Goal: Information Seeking & Learning: Find specific fact

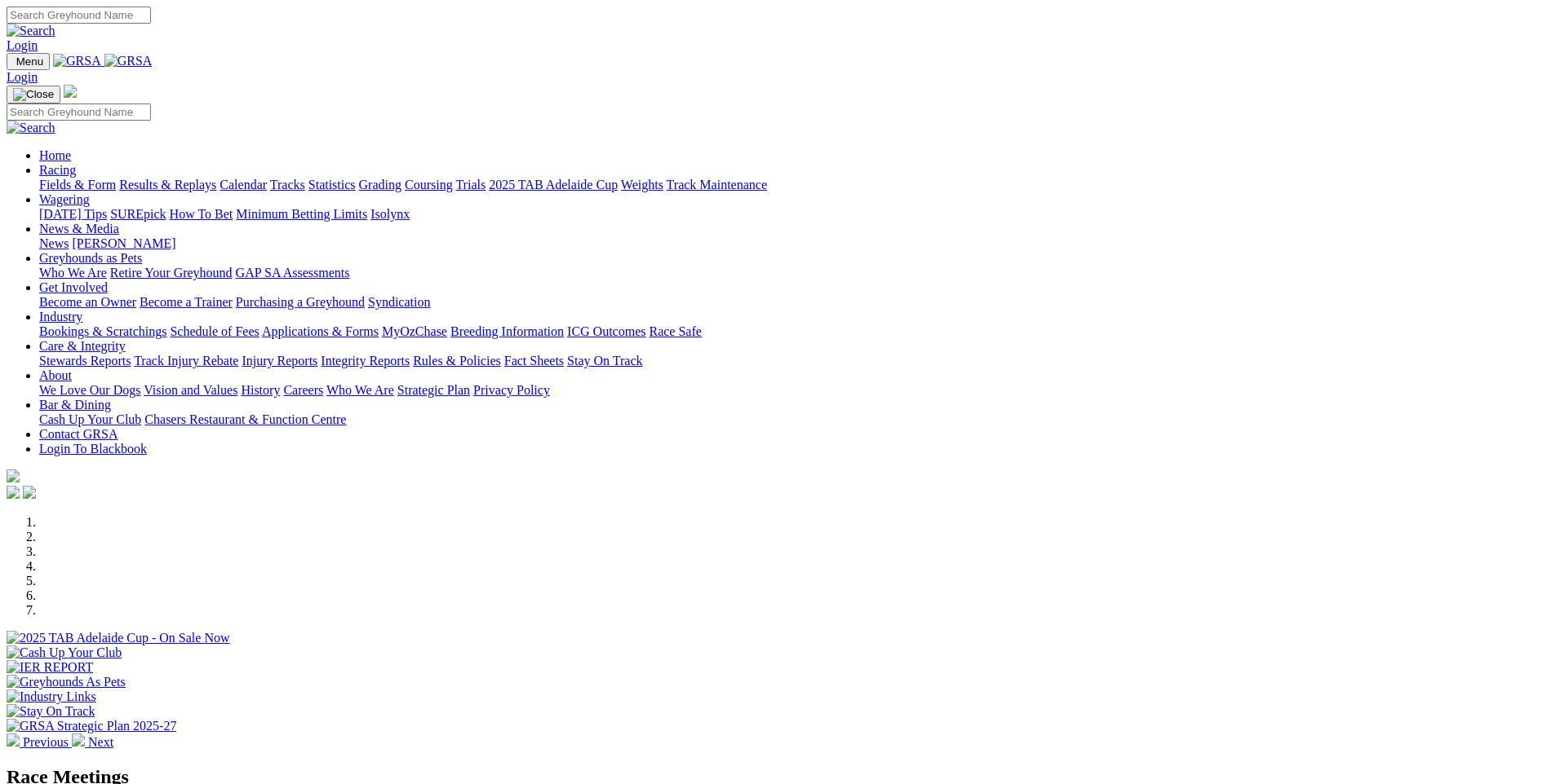
click at [76, 163] on link "Racing" at bounding box center [58, 170] width 37 height 14
click at [216, 178] on link "Results & Replays" at bounding box center [167, 185] width 97 height 14
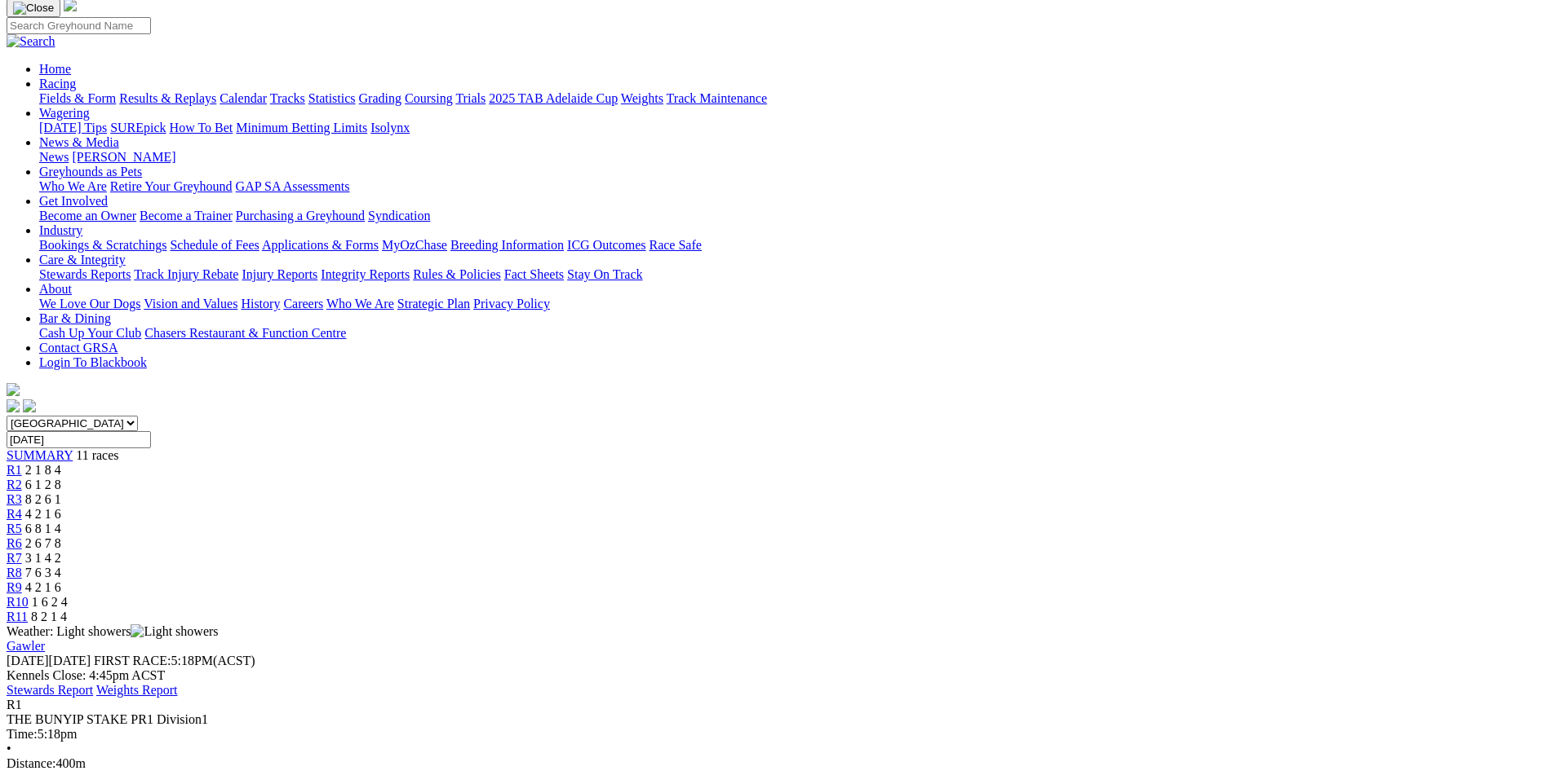
scroll to position [144, 0]
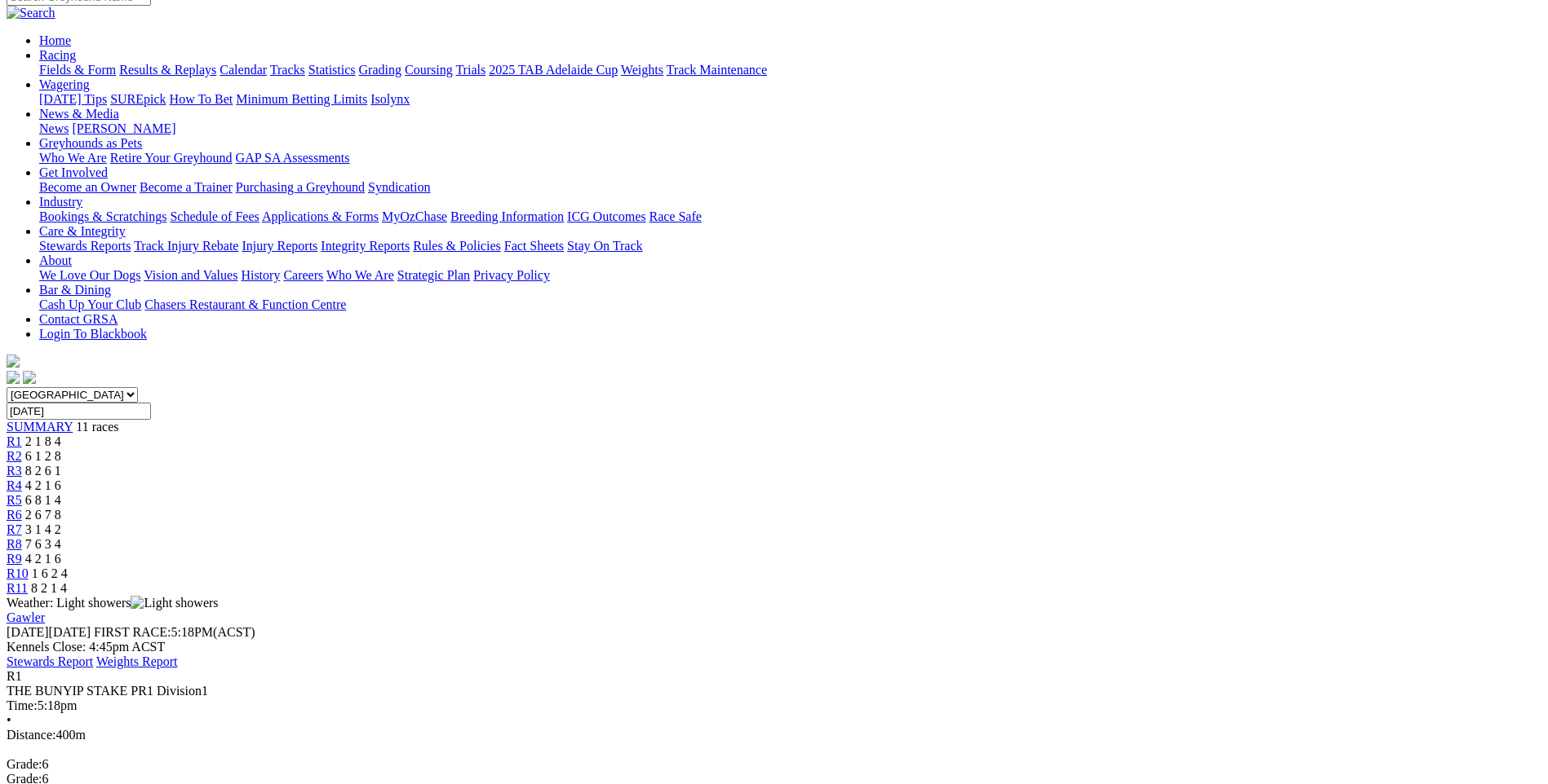
click at [518, 450] on div "R2 6 1 2 8" at bounding box center [773, 457] width 1535 height 15
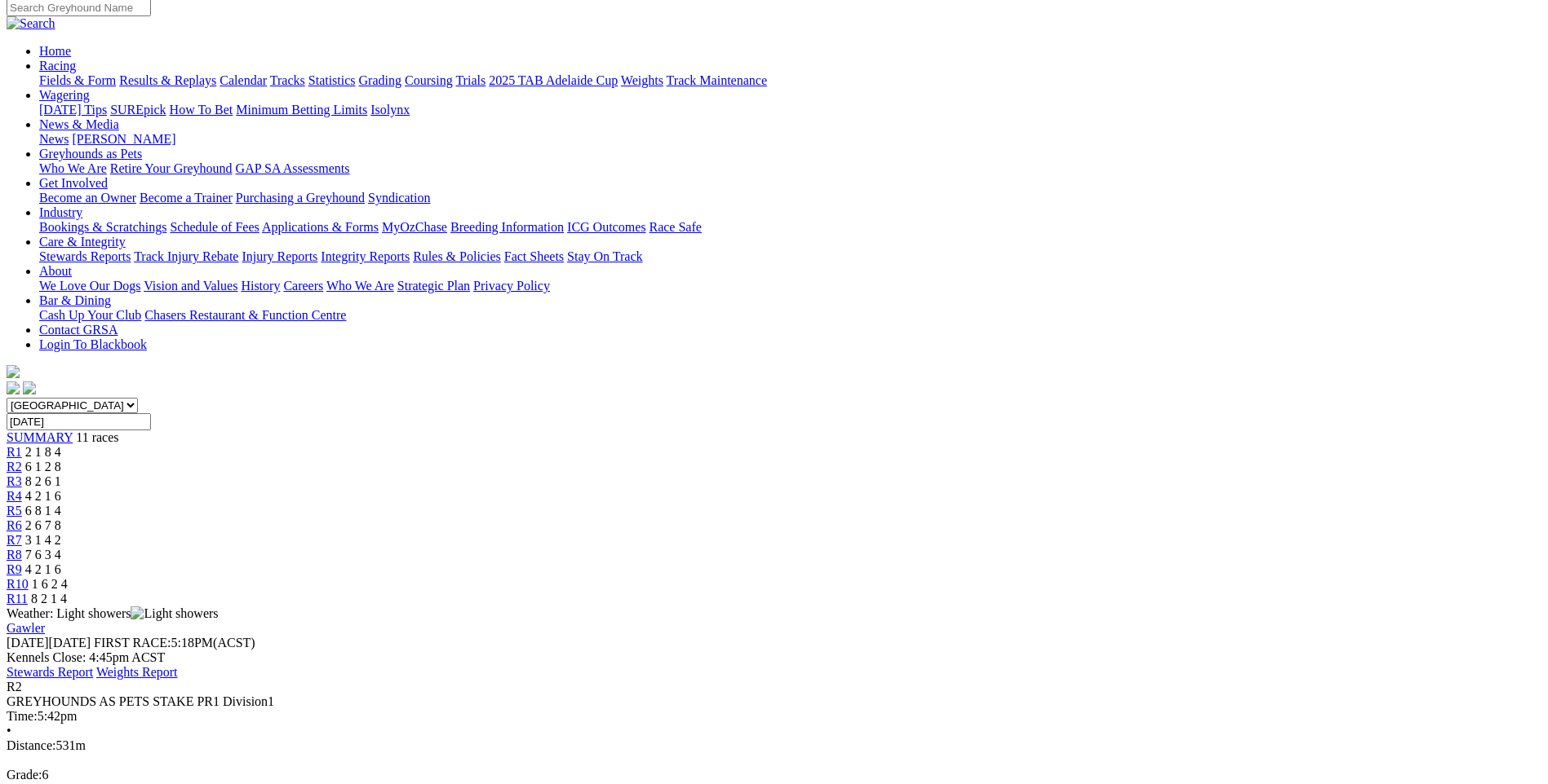
scroll to position [163, 0]
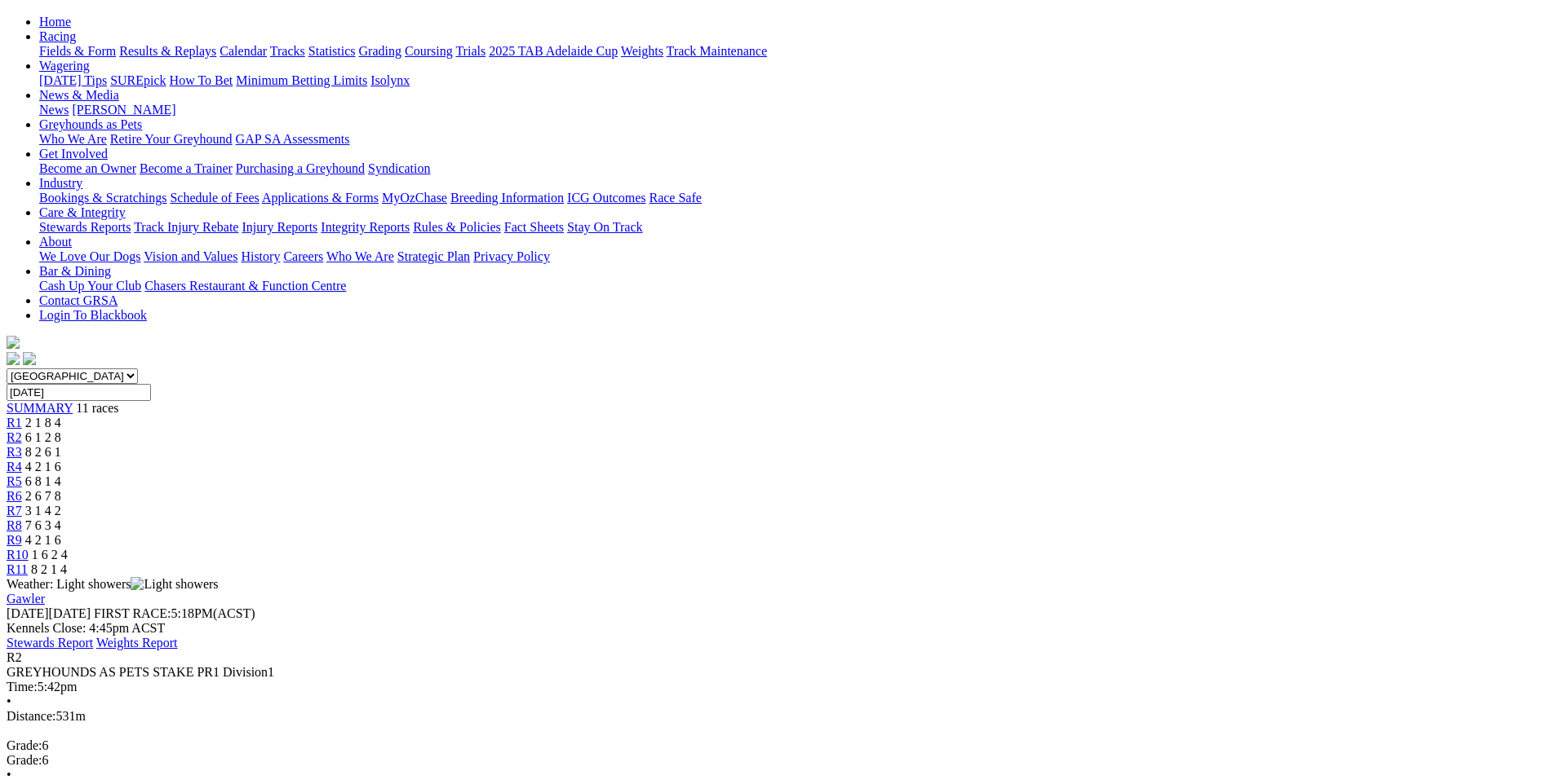
click at [570, 445] on div "R3 8 2 6 1" at bounding box center [773, 452] width 1535 height 15
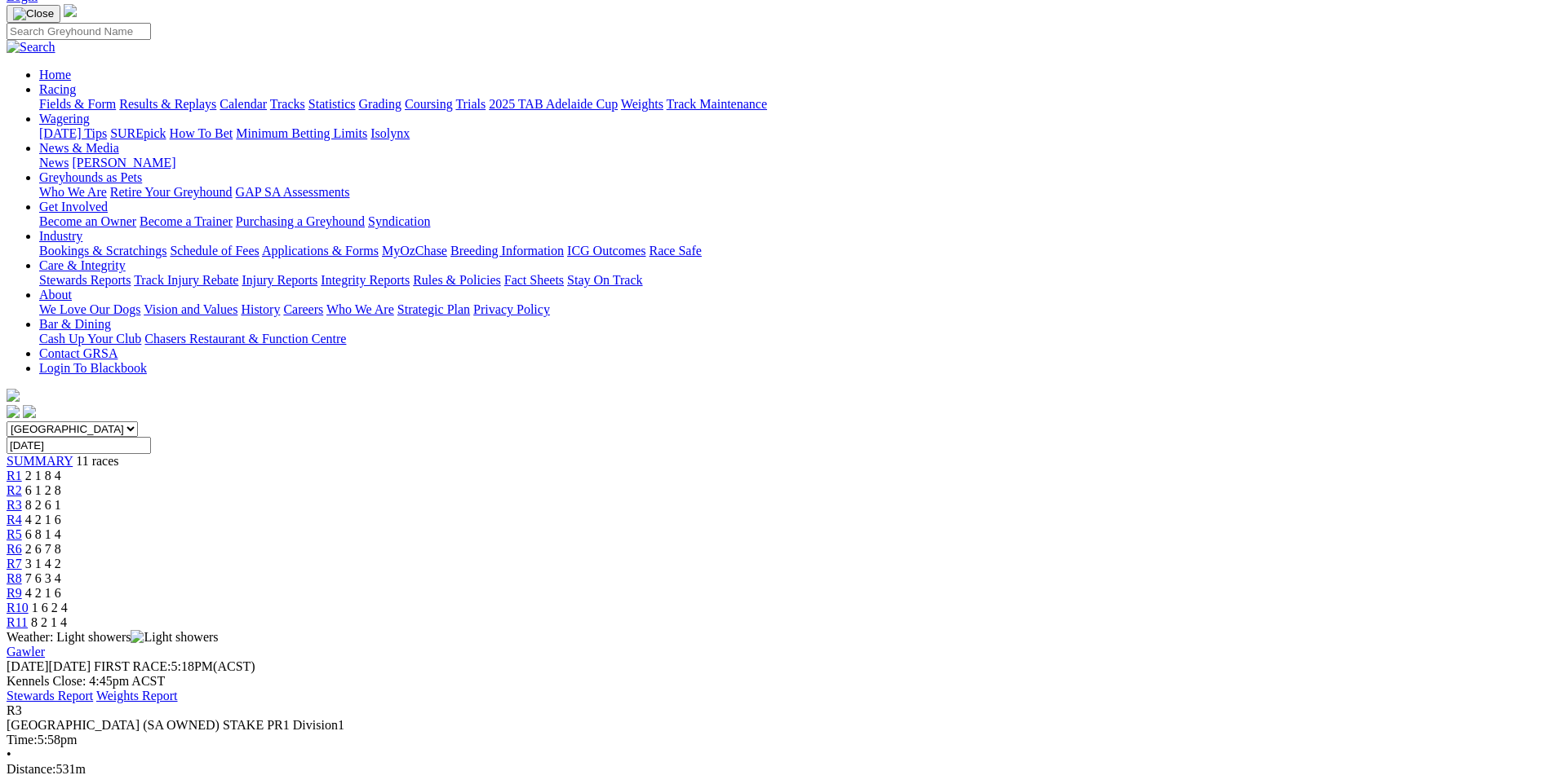
scroll to position [81, 0]
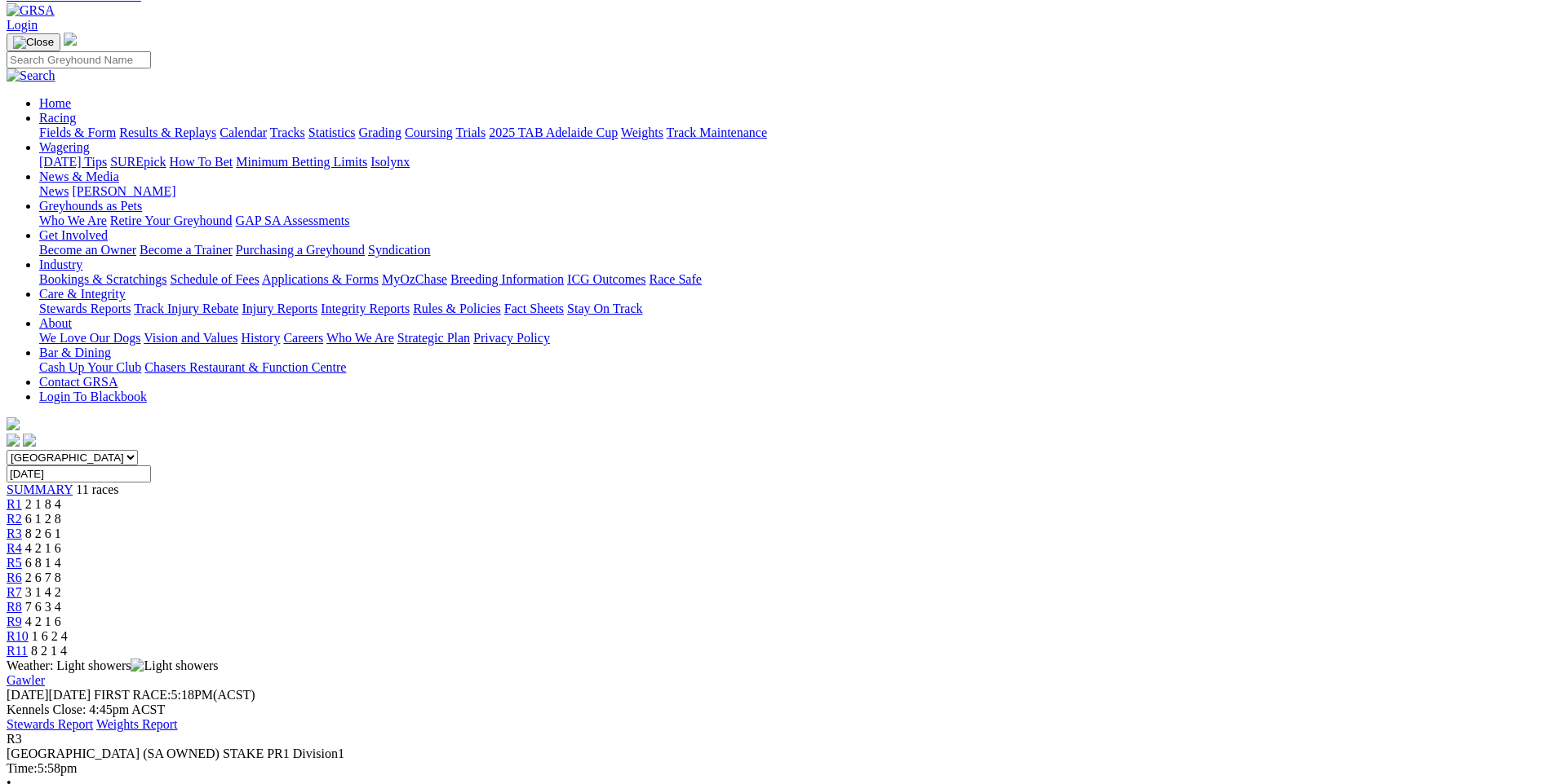
click at [22, 541] on span "R4" at bounding box center [14, 548] width 16 height 14
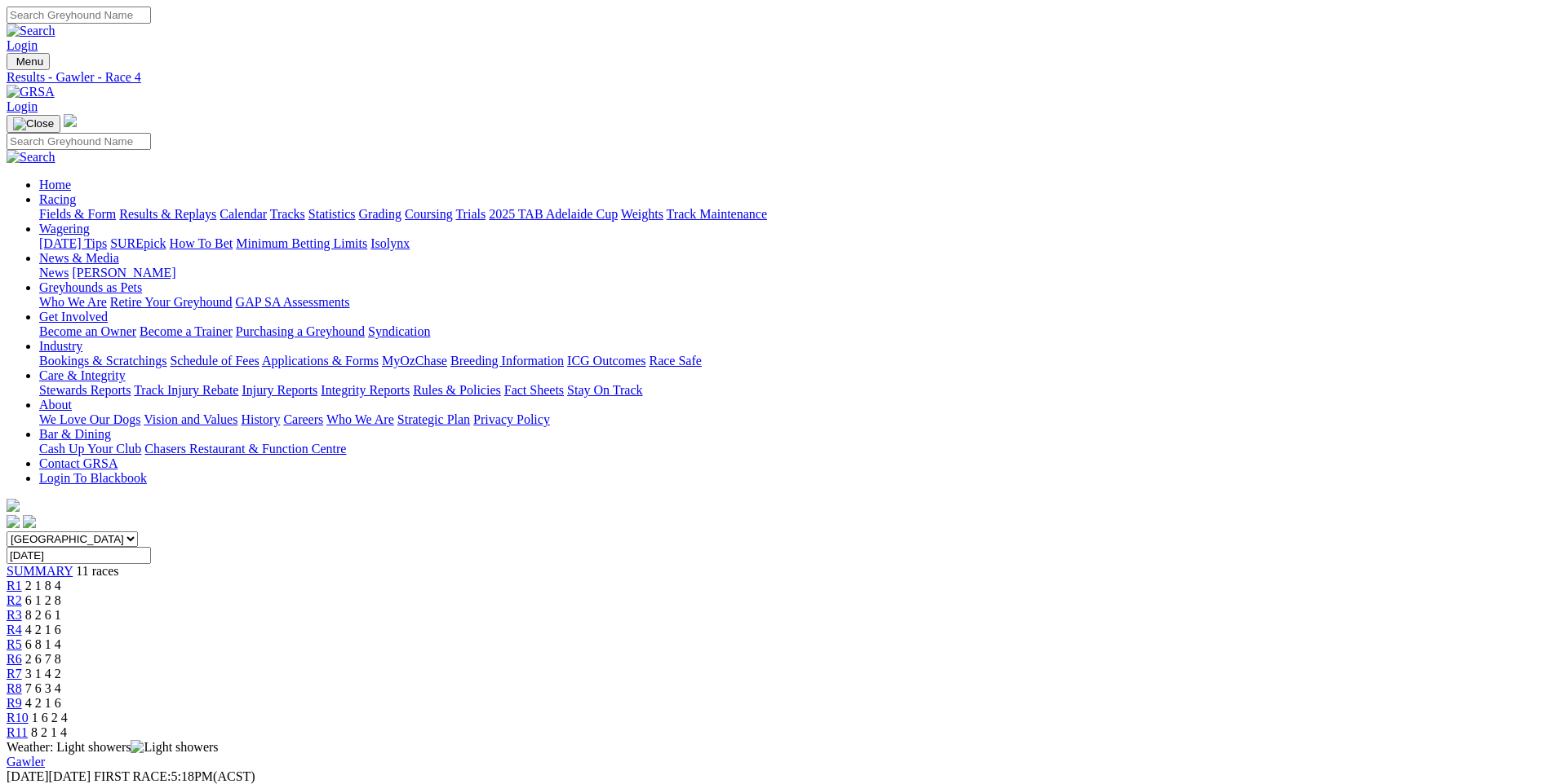
click at [22, 637] on link "R5" at bounding box center [14, 644] width 16 height 14
click at [61, 652] on span "2 6 7 8" at bounding box center [43, 659] width 36 height 14
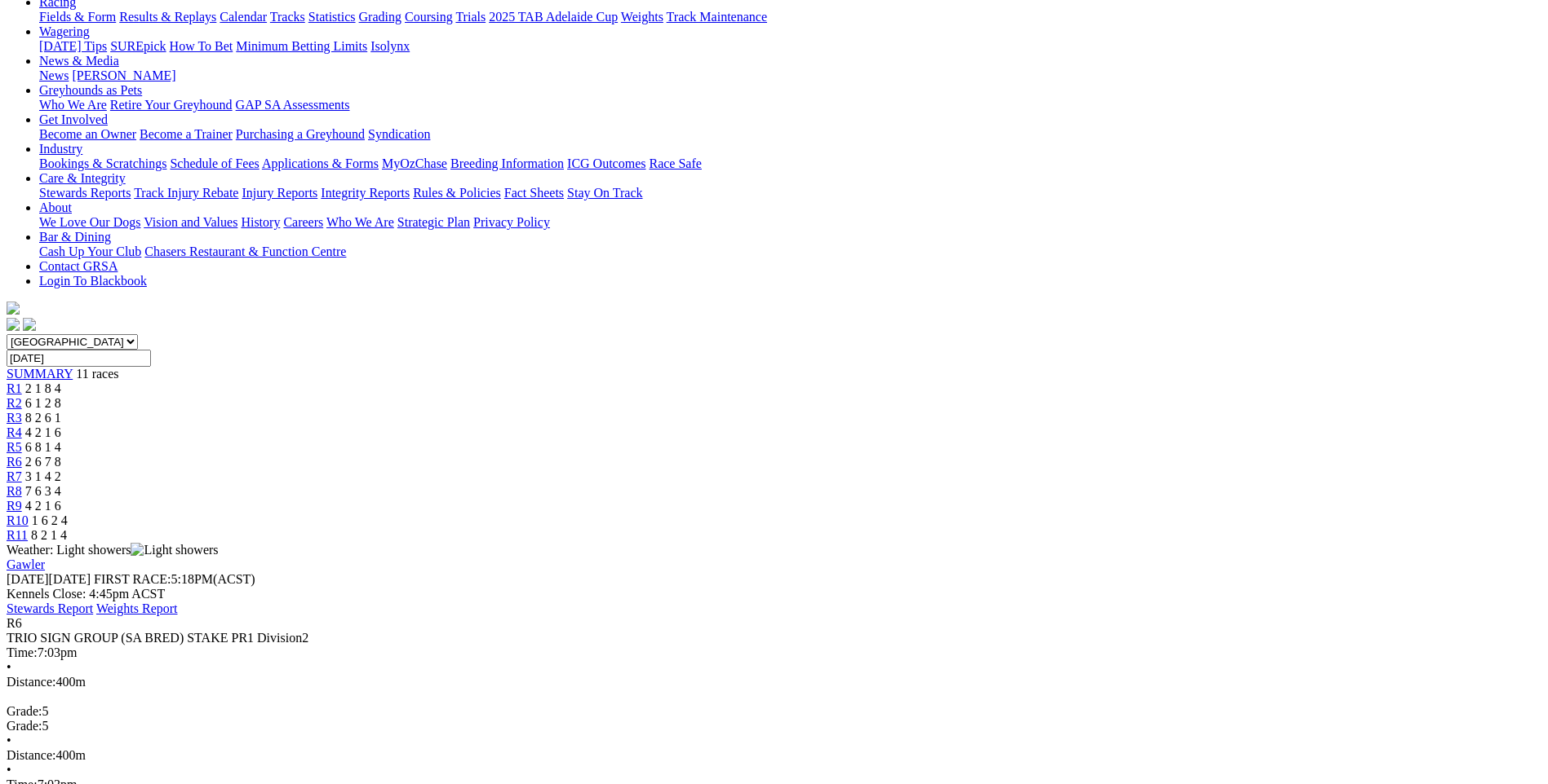
scroll to position [244, 0]
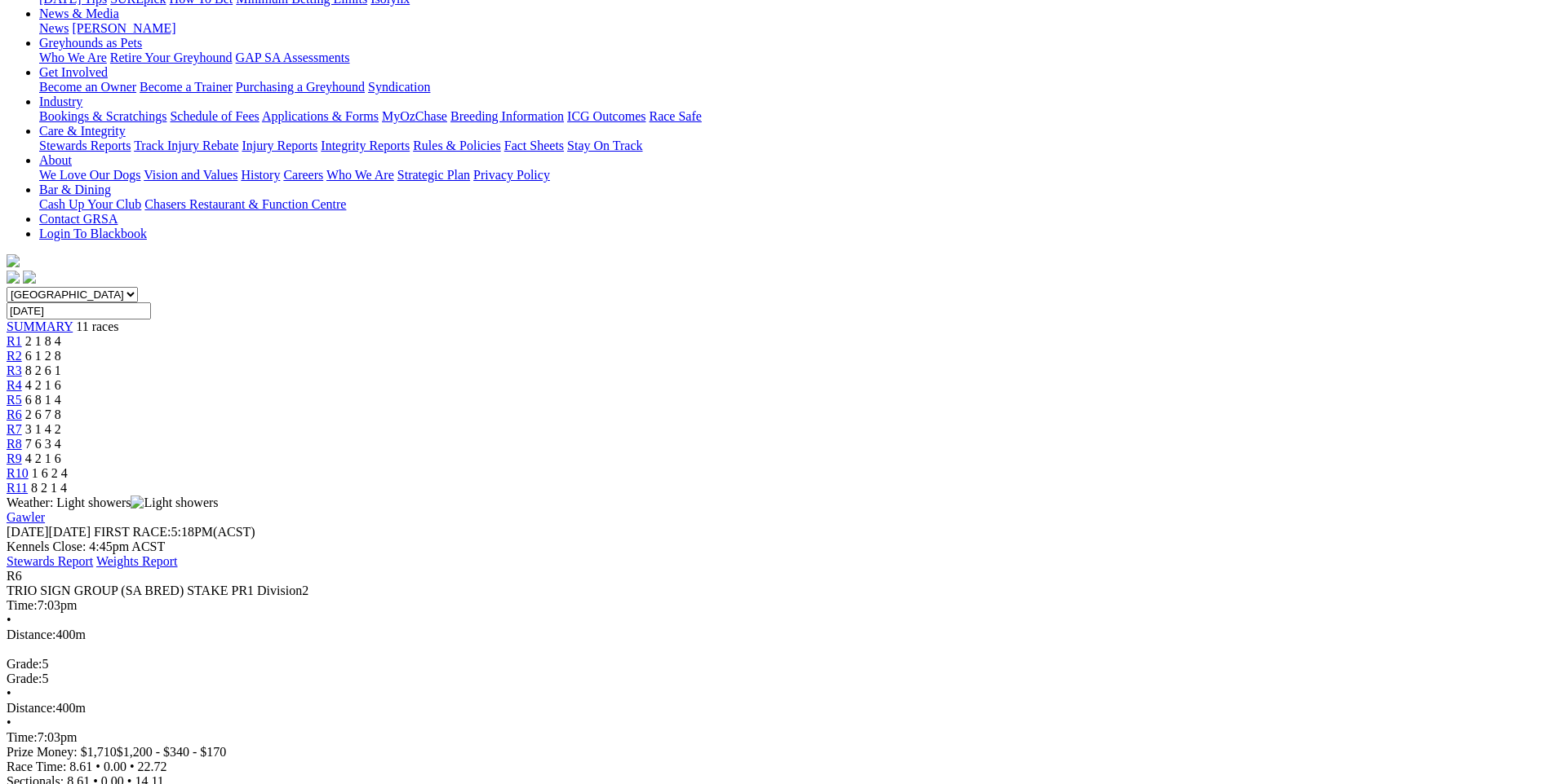
click at [61, 423] on span "3 1 4 2" at bounding box center [43, 430] width 36 height 14
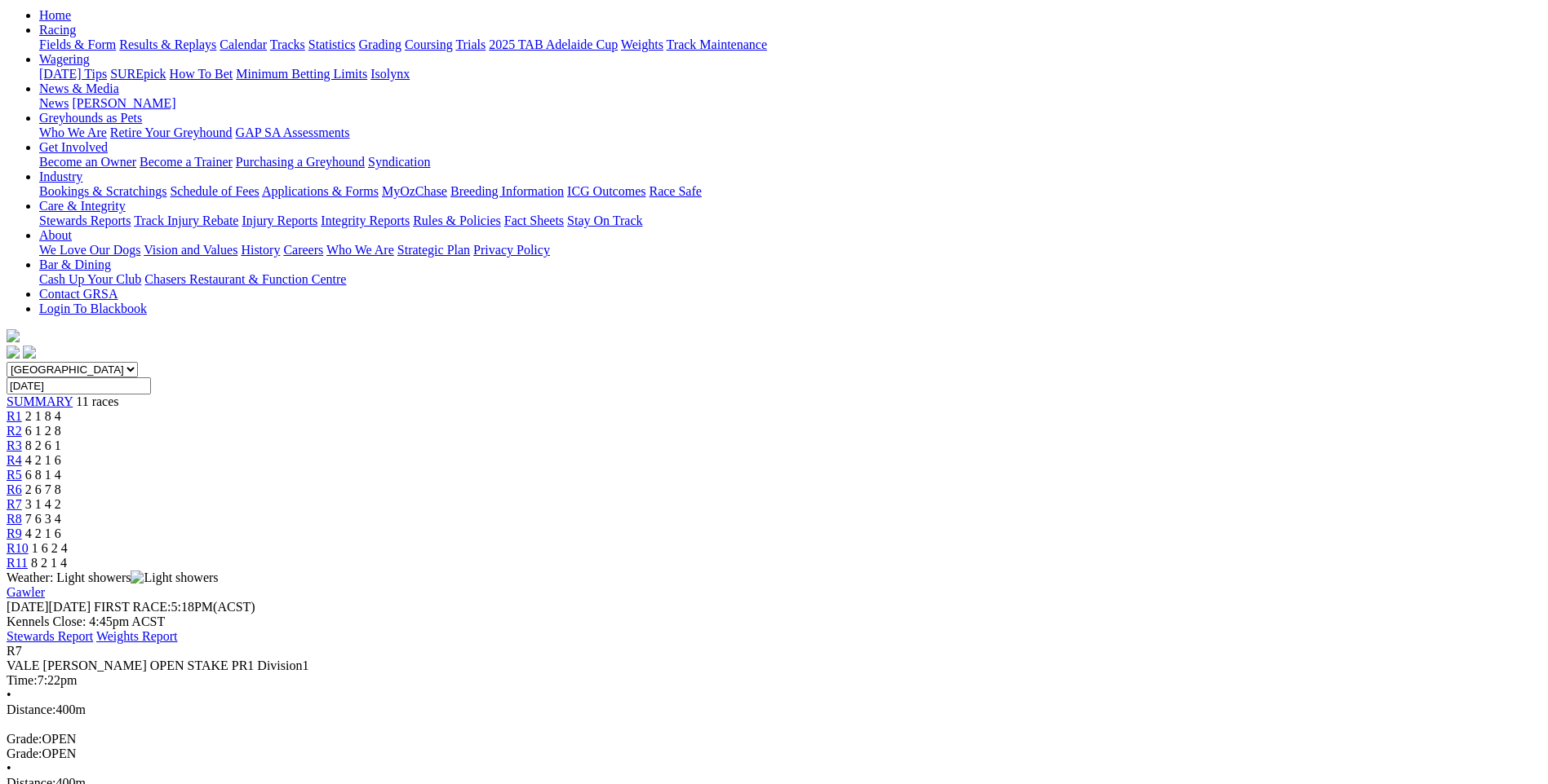
scroll to position [163, 0]
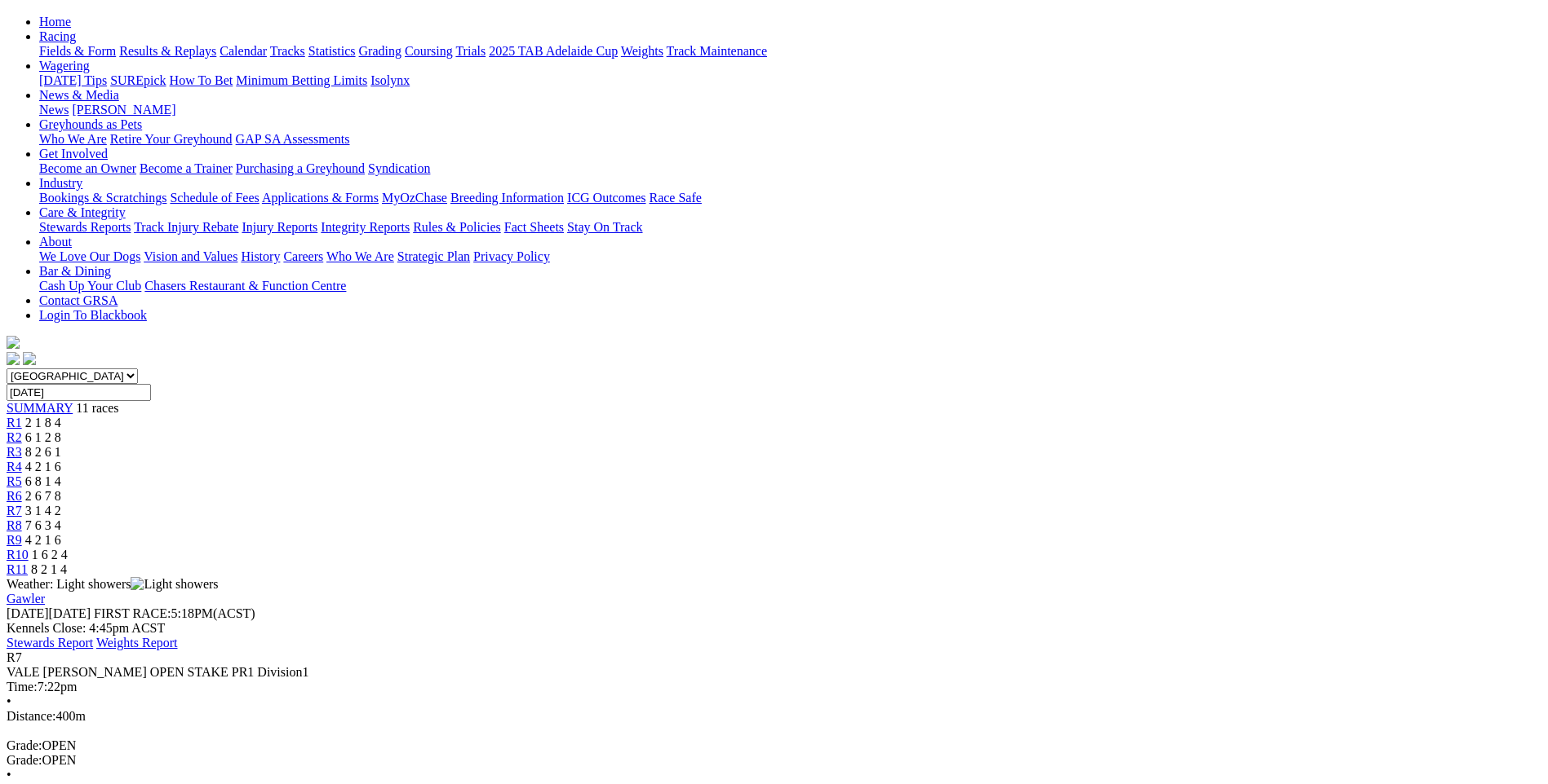
click at [61, 519] on span "7 6 3 4" at bounding box center [43, 526] width 36 height 14
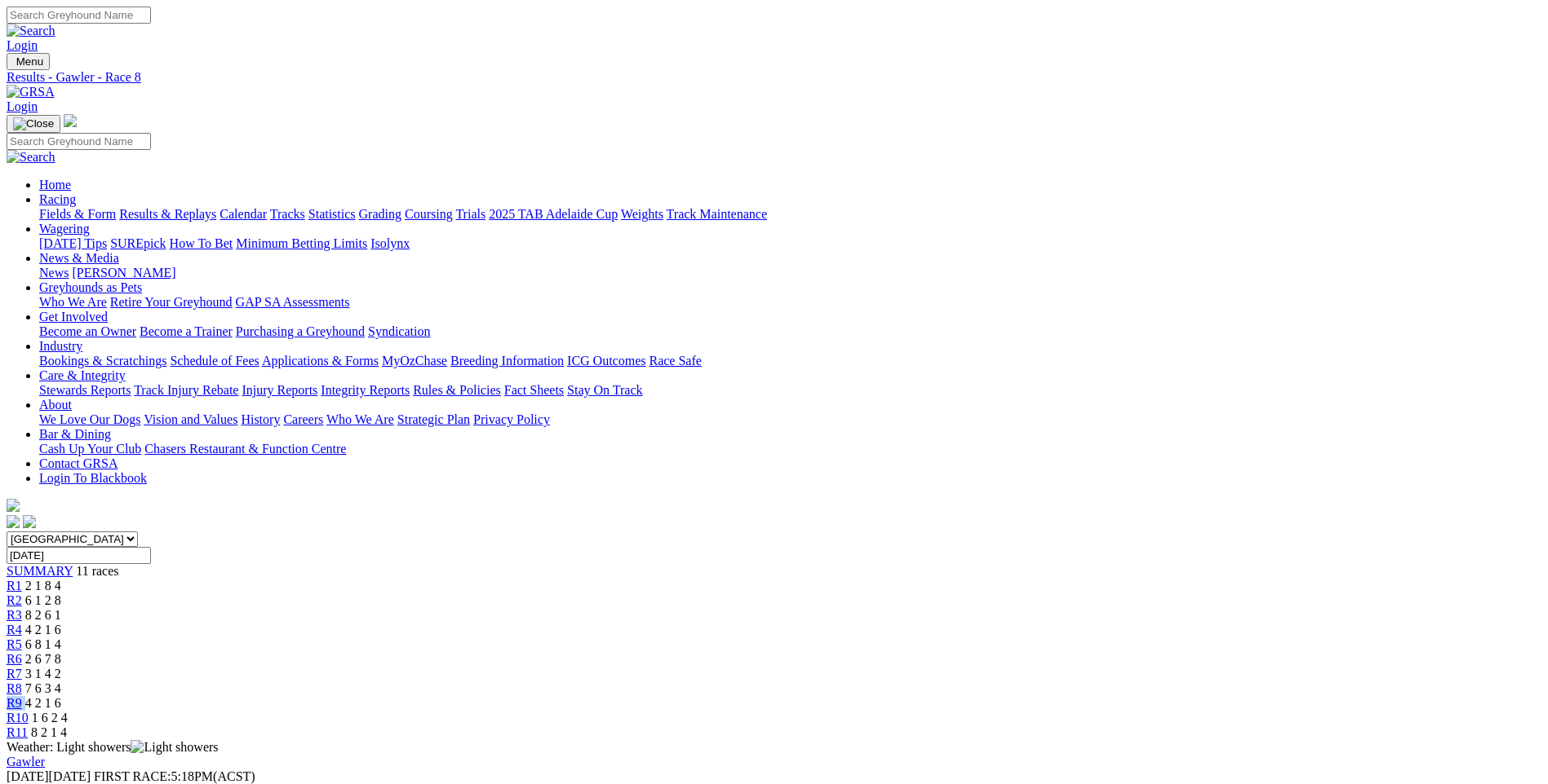
click at [1057, 697] on div "R9 4 2 1 6" at bounding box center [773, 704] width 1535 height 15
drag, startPoint x: 1057, startPoint y: 254, endPoint x: 1088, endPoint y: 254, distance: 31.0
click at [1088, 697] on div "R9 4 2 1 6" at bounding box center [773, 704] width 1535 height 15
click at [1083, 697] on div "R9 4 2 1 6" at bounding box center [773, 704] width 1535 height 15
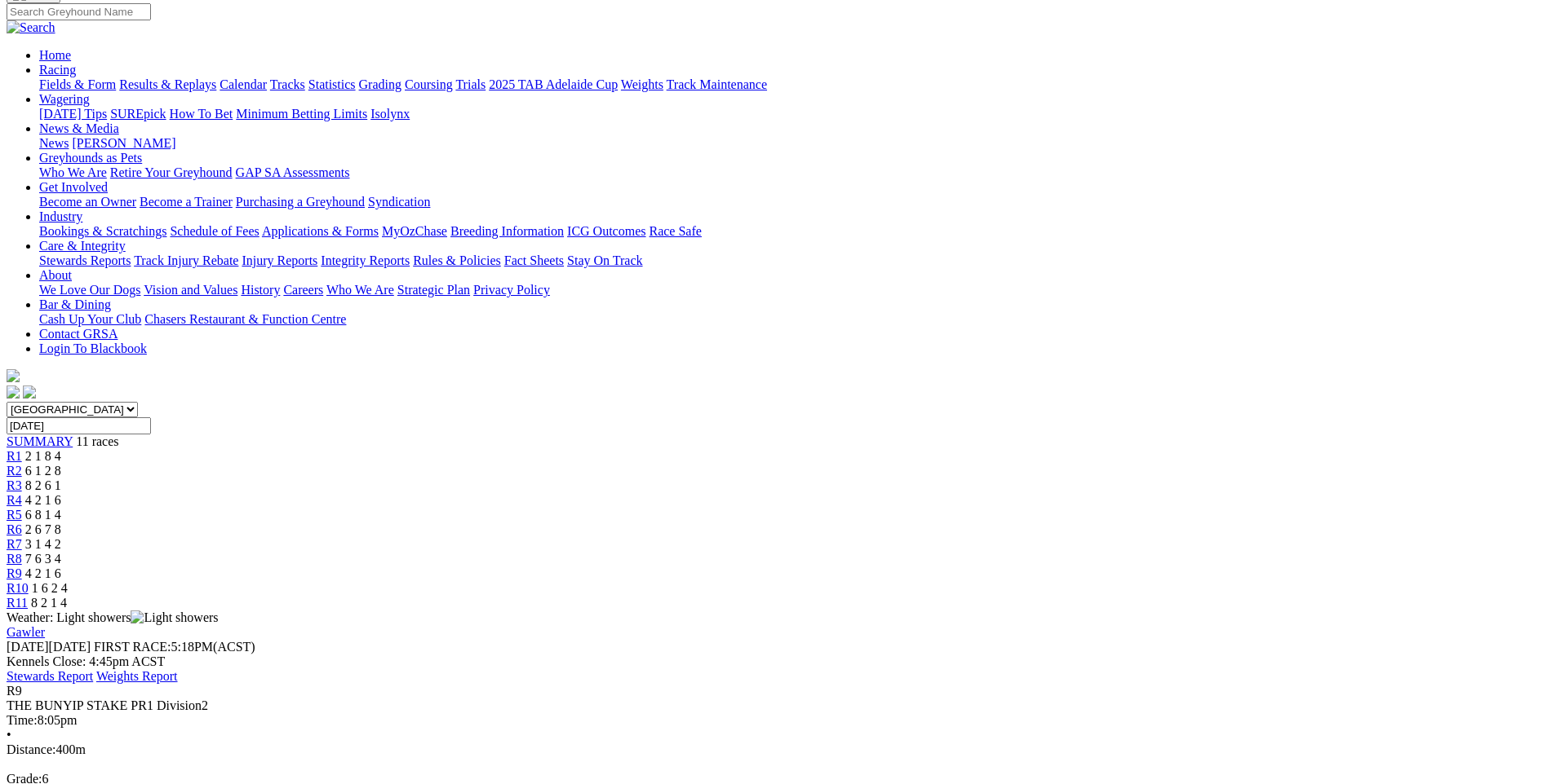
scroll to position [244, 0]
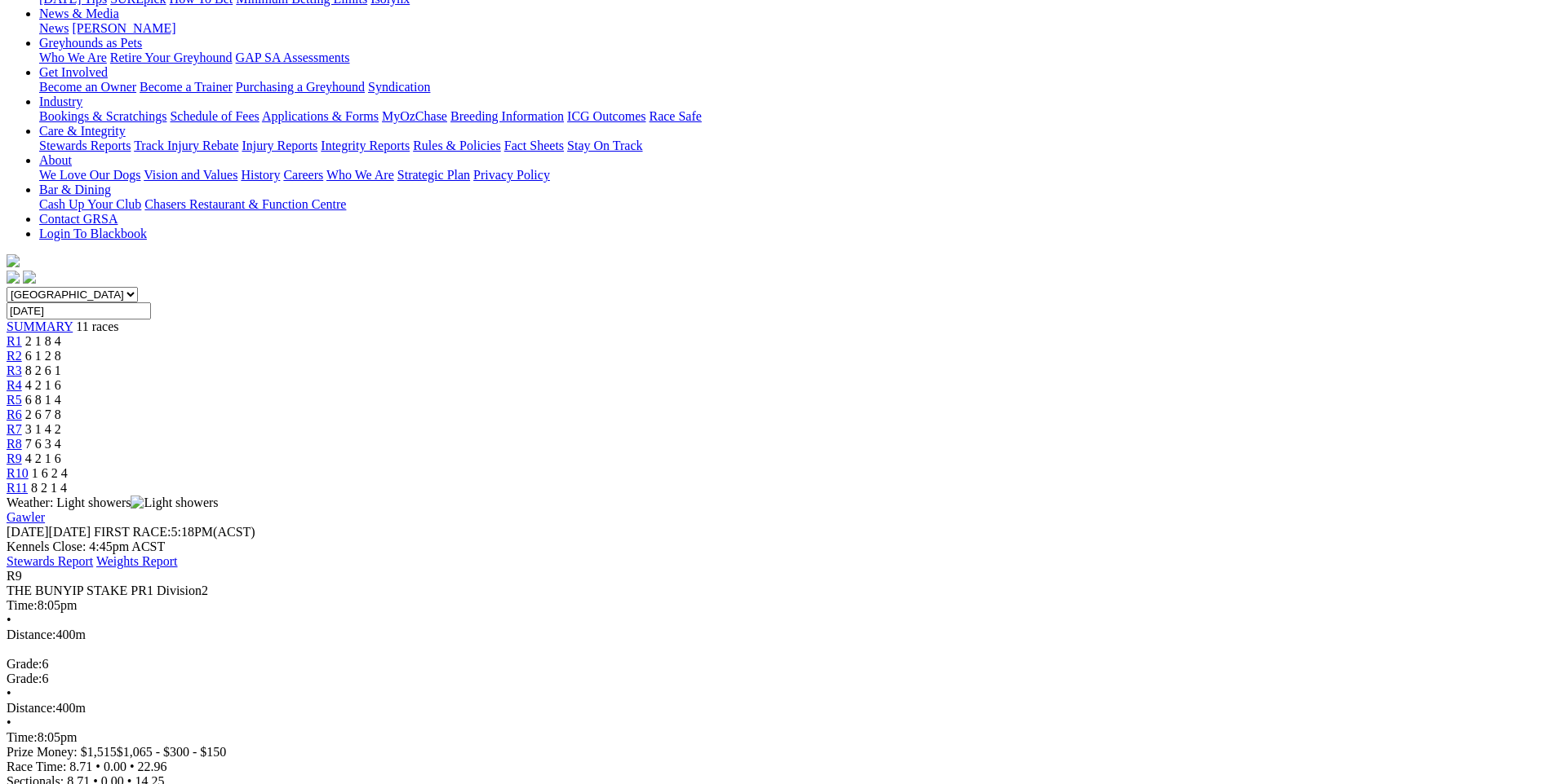
click at [1170, 466] on div "R10 1 6 2 4" at bounding box center [773, 473] width 1535 height 15
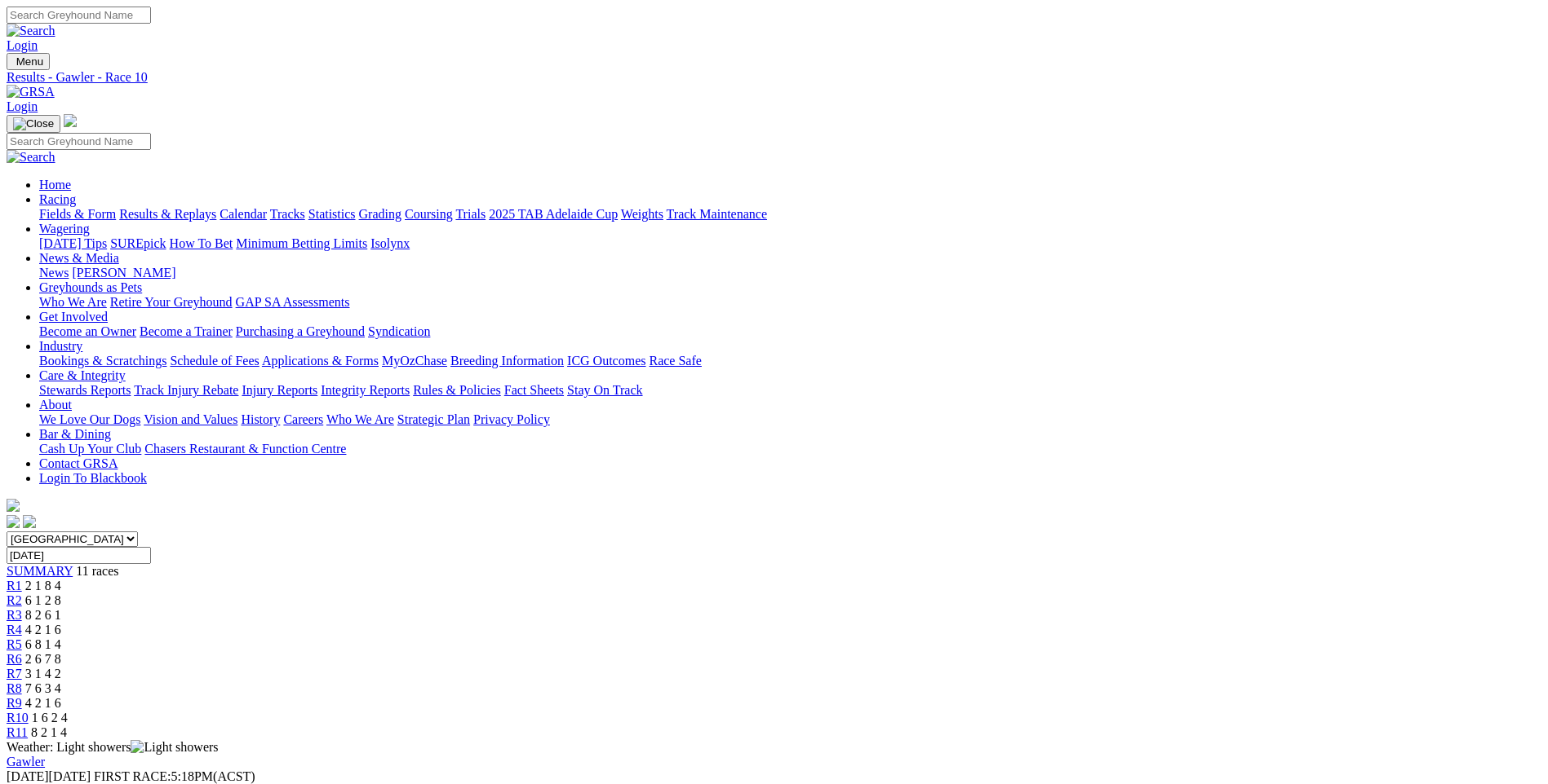
click at [28, 726] on span "R11" at bounding box center [17, 732] width 21 height 14
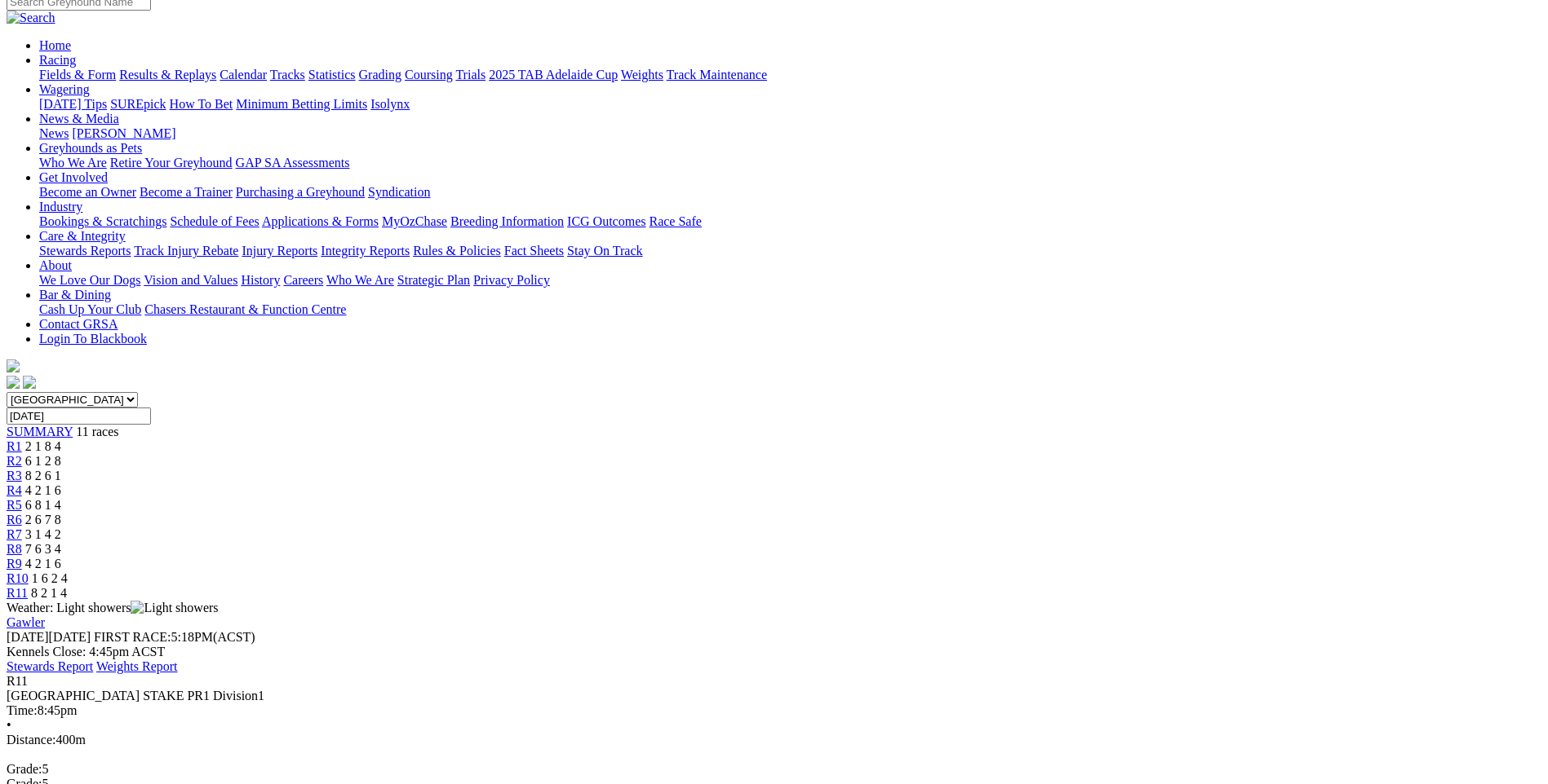
scroll to position [163, 0]
